Goal: Task Accomplishment & Management: Use online tool/utility

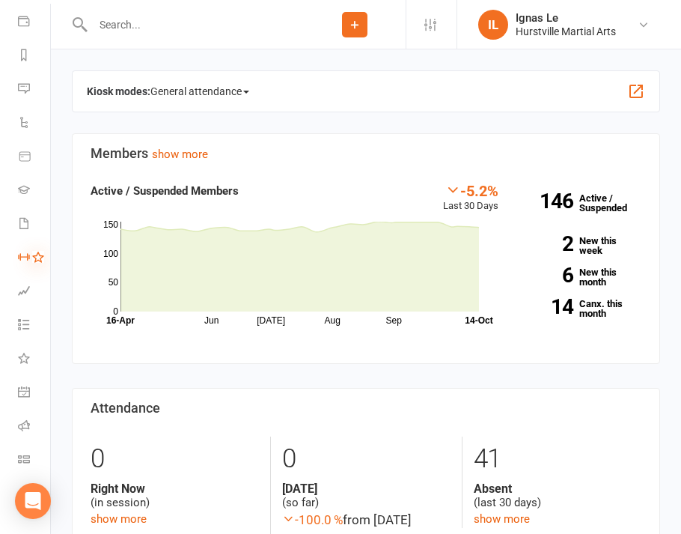
scroll to position [184, 0]
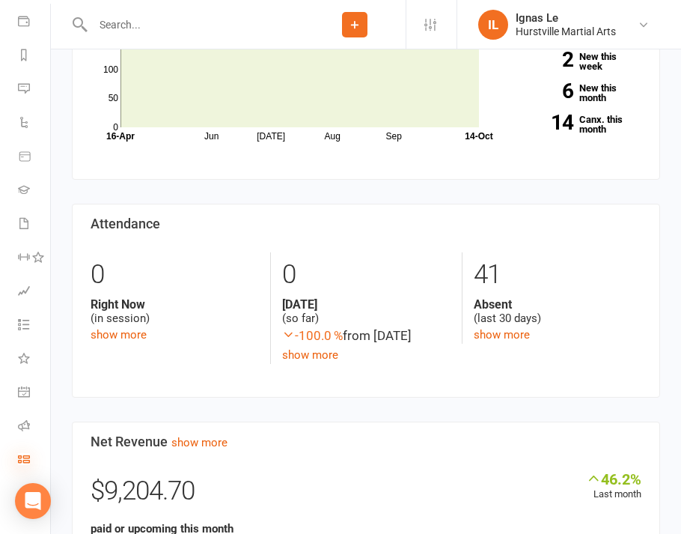
click at [24, 453] on icon at bounding box center [24, 459] width 12 height 12
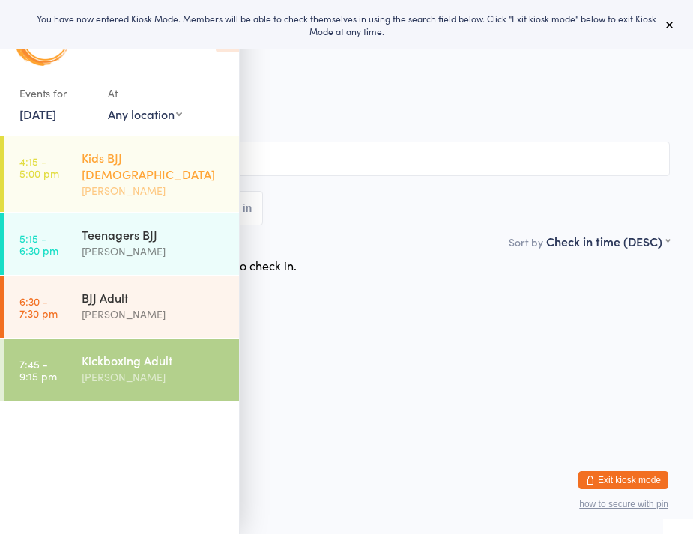
click at [127, 158] on div "Kids BJJ 8-12yro" at bounding box center [154, 165] width 145 height 33
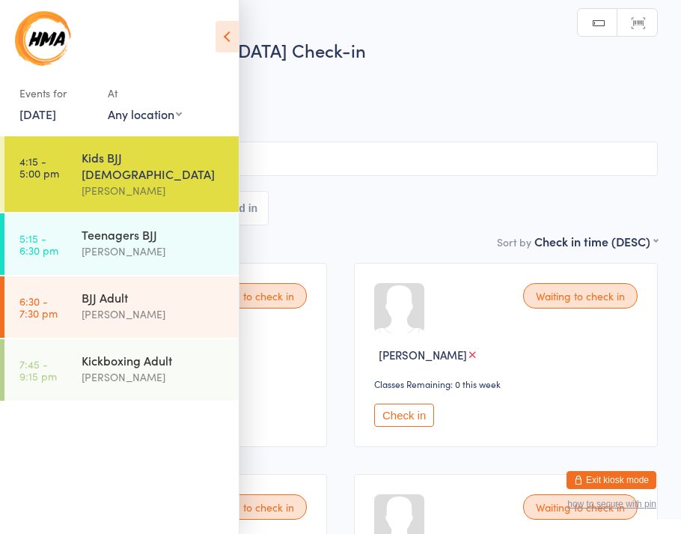
click at [230, 35] on icon at bounding box center [227, 36] width 23 height 31
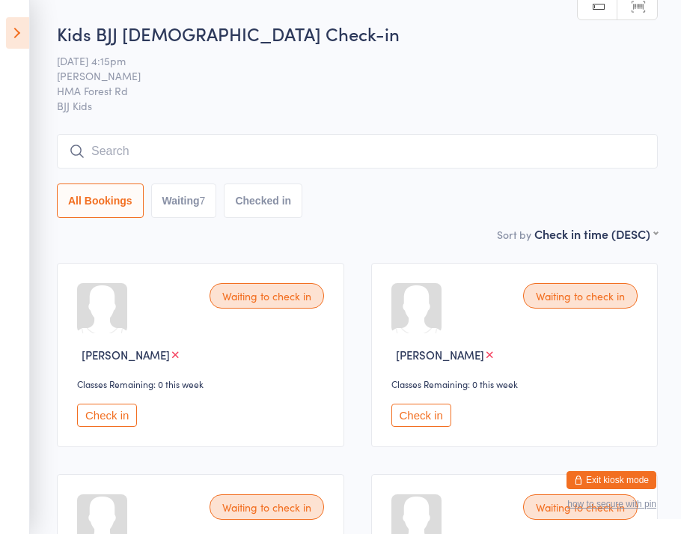
click at [112, 422] on button "Check in" at bounding box center [107, 415] width 60 height 23
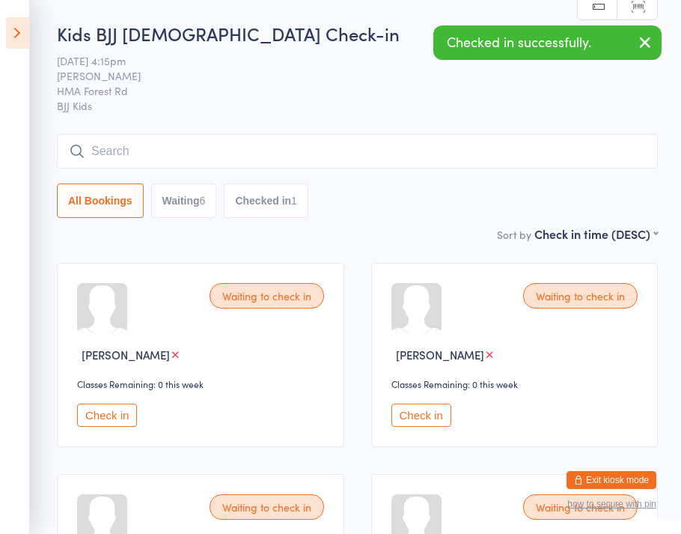
click at [110, 413] on button "Check in" at bounding box center [107, 415] width 60 height 23
click at [110, 414] on button "Check in" at bounding box center [107, 415] width 60 height 23
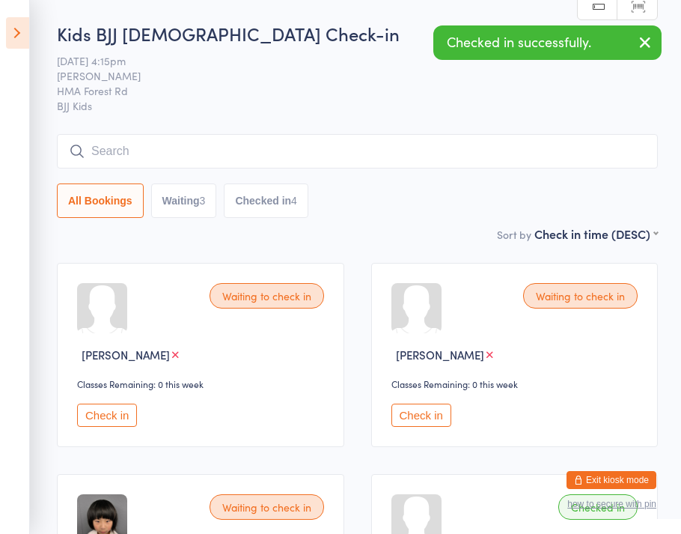
click at [110, 414] on button "Check in" at bounding box center [107, 415] width 60 height 23
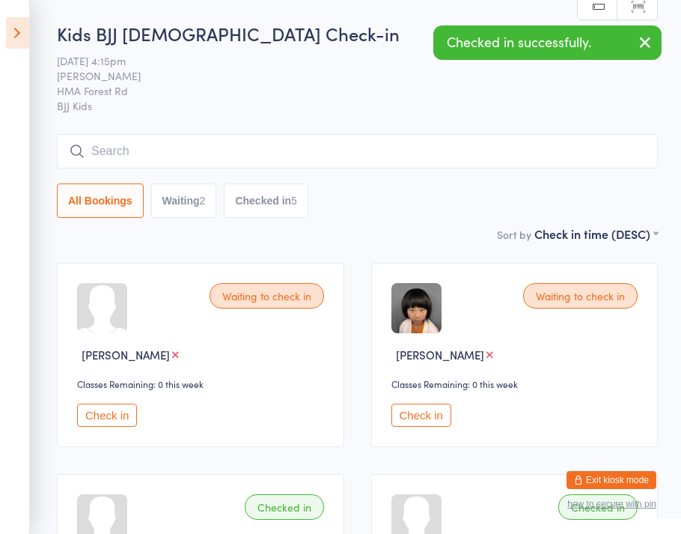
click at [110, 414] on button "Check in" at bounding box center [107, 415] width 60 height 23
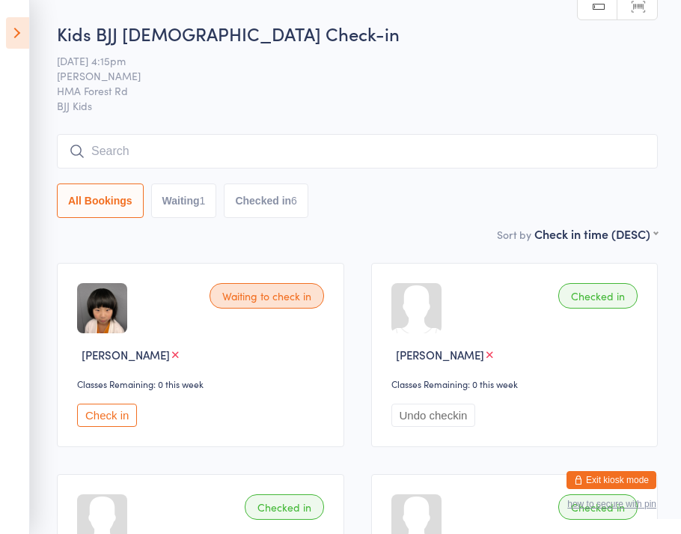
click at [132, 154] on input "search" at bounding box center [357, 151] width 601 height 34
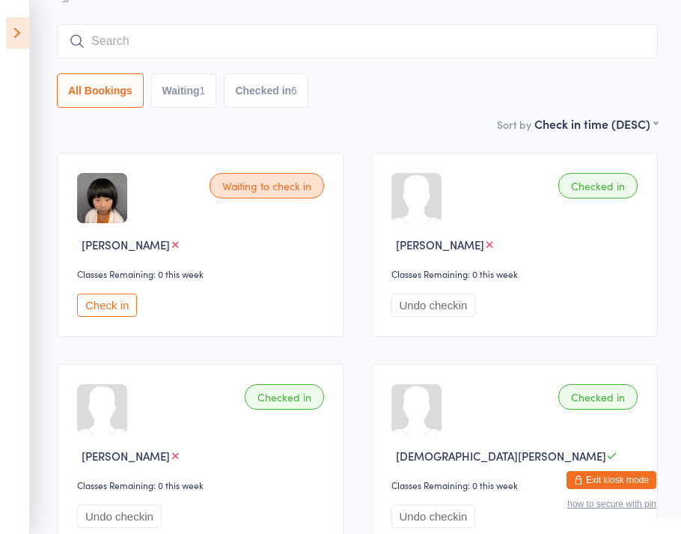
scroll to position [134, 0]
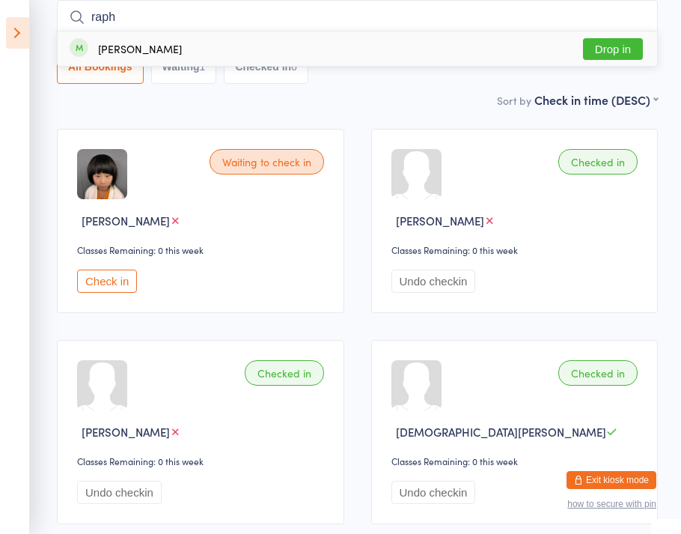
type input "rap"
drag, startPoint x: 132, startPoint y: 154, endPoint x: 616, endPoint y: 49, distance: 495.9
click at [616, 49] on button "Drop in" at bounding box center [613, 49] width 60 height 22
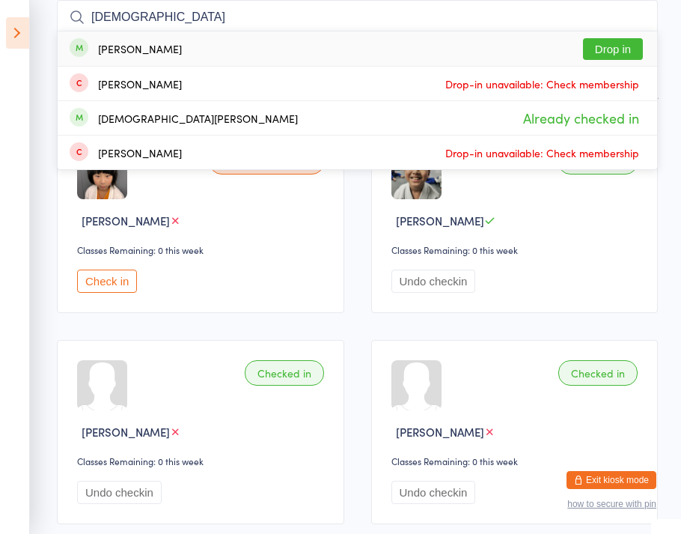
type input "christ"
click at [625, 51] on button "Drop in" at bounding box center [613, 49] width 60 height 22
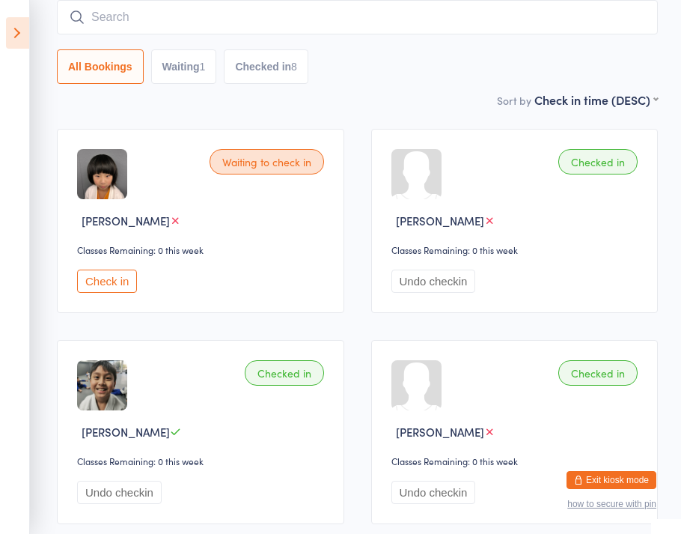
click at [14, 31] on icon at bounding box center [17, 32] width 23 height 31
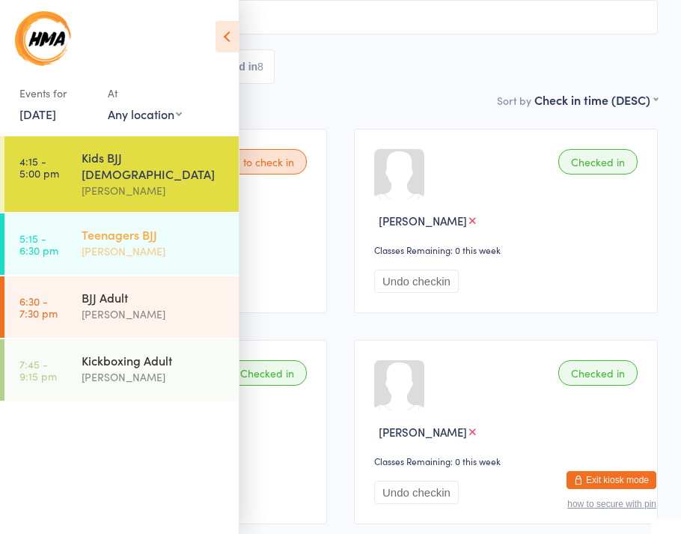
click at [125, 243] on div "[PERSON_NAME]" at bounding box center [154, 251] width 145 height 17
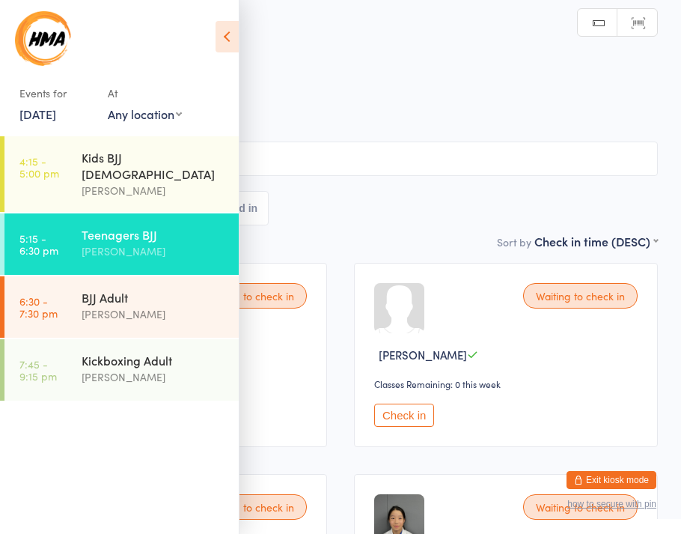
click at [227, 33] on icon at bounding box center [227, 36] width 23 height 31
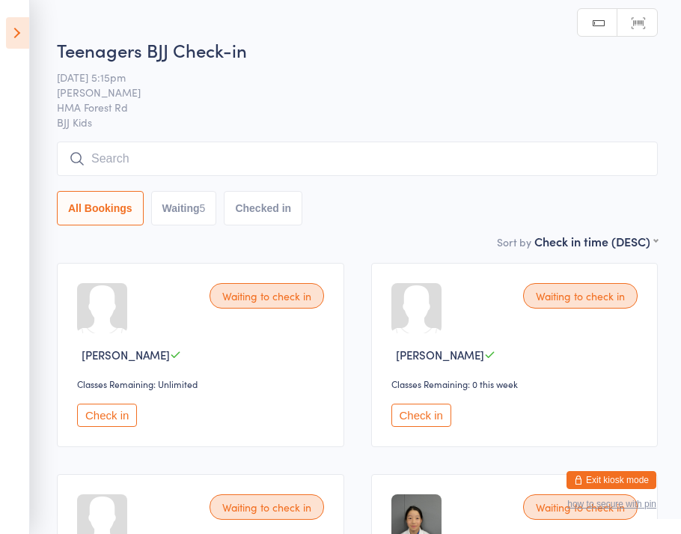
click at [120, 412] on button "Check in" at bounding box center [107, 415] width 60 height 23
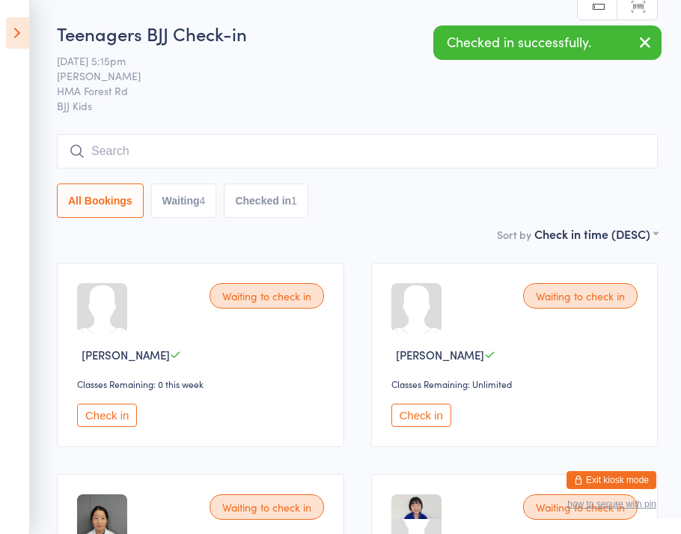
click at [118, 415] on button "Check in" at bounding box center [107, 415] width 60 height 23
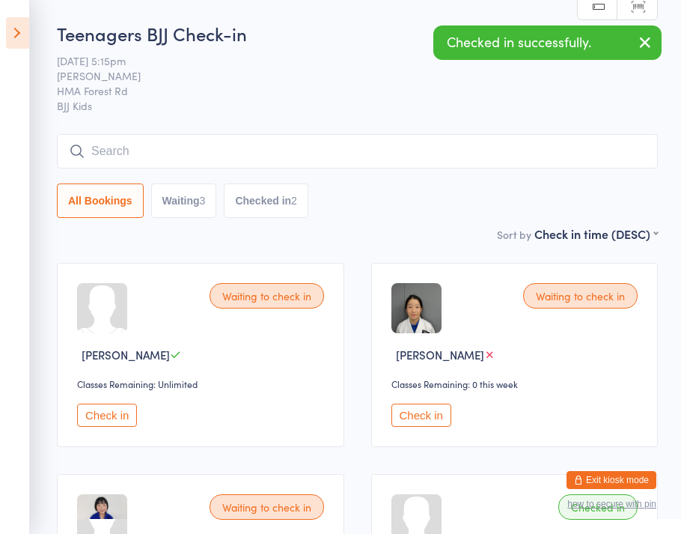
click at [116, 415] on button "Check in" at bounding box center [107, 415] width 60 height 23
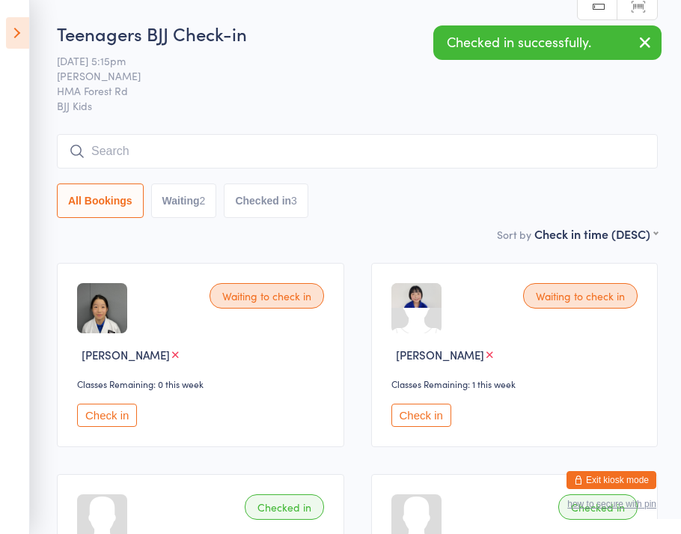
click at [116, 416] on button "Check in" at bounding box center [107, 415] width 60 height 23
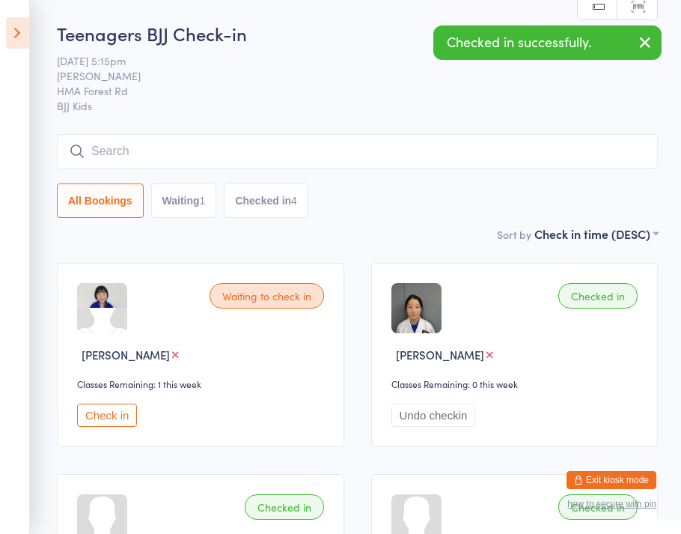
click at [119, 419] on button "Check in" at bounding box center [107, 415] width 60 height 23
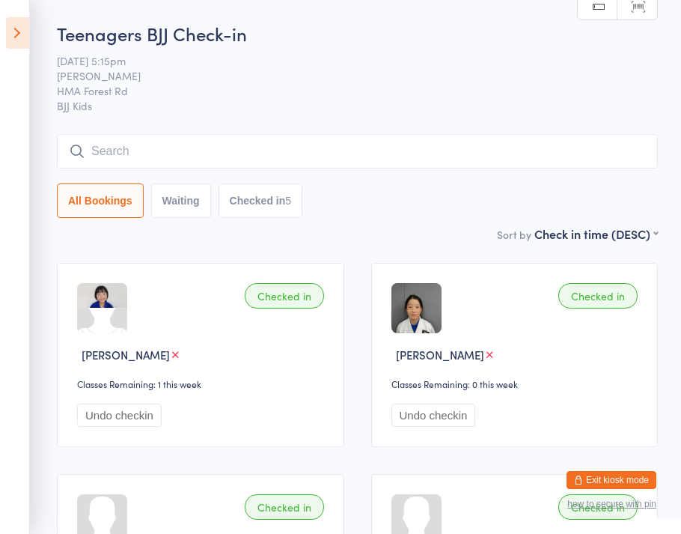
click at [155, 148] on input "search" at bounding box center [357, 151] width 601 height 34
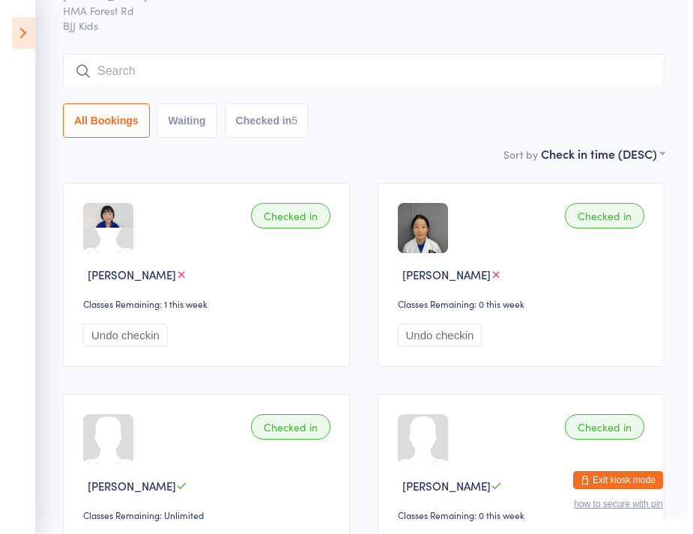
scroll to position [134, 0]
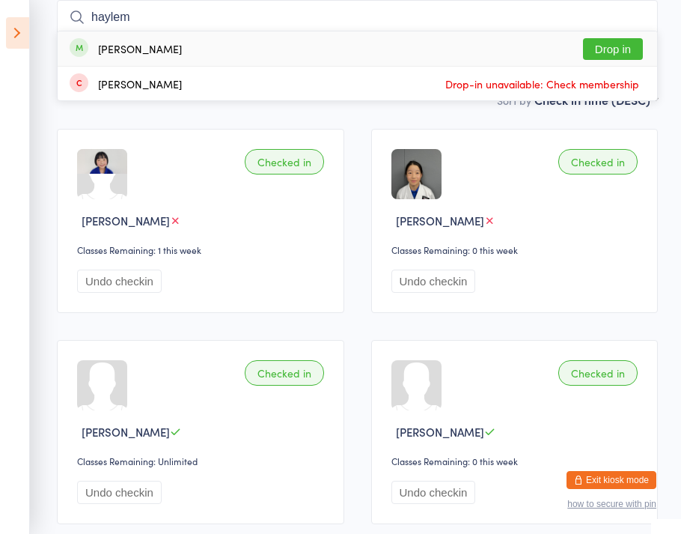
type input "Harlem"
drag, startPoint x: 155, startPoint y: 148, endPoint x: 621, endPoint y: 49, distance: 476.1
click at [621, 49] on button "Drop in" at bounding box center [613, 49] width 60 height 22
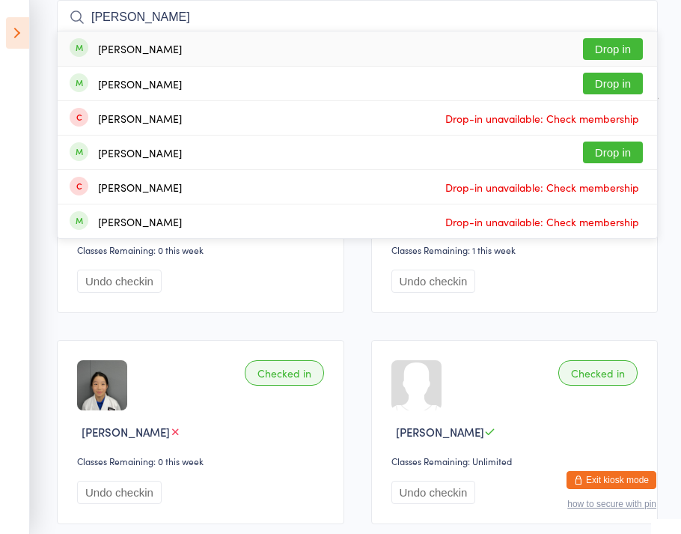
type input "Andy"
drag, startPoint x: 621, startPoint y: 49, endPoint x: 600, endPoint y: 83, distance: 40.3
click at [600, 83] on button "Drop in" at bounding box center [613, 84] width 60 height 22
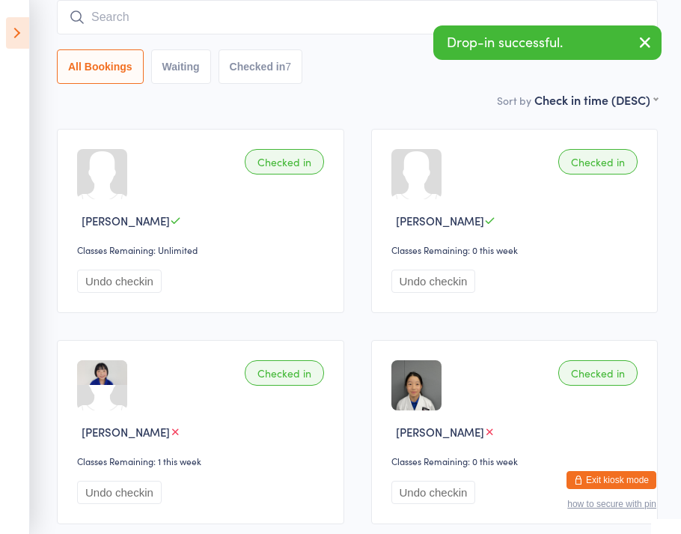
click at [632, 478] on button "Exit kiosk mode" at bounding box center [612, 480] width 90 height 18
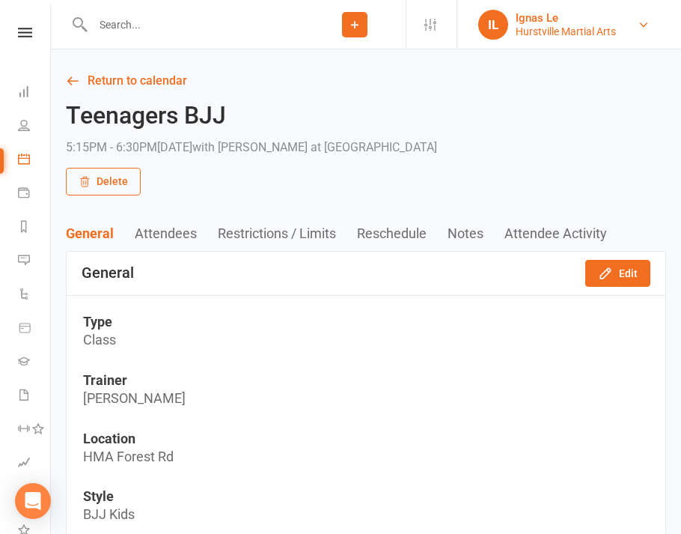
click at [556, 28] on div "Hurstville Martial Arts" at bounding box center [566, 31] width 100 height 13
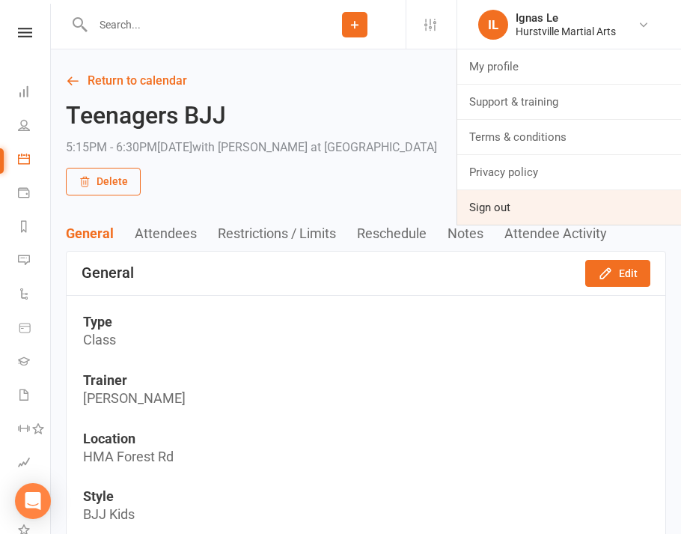
click at [497, 209] on link "Sign out" at bounding box center [570, 207] width 224 height 34
